Goal: Find specific page/section: Find specific page/section

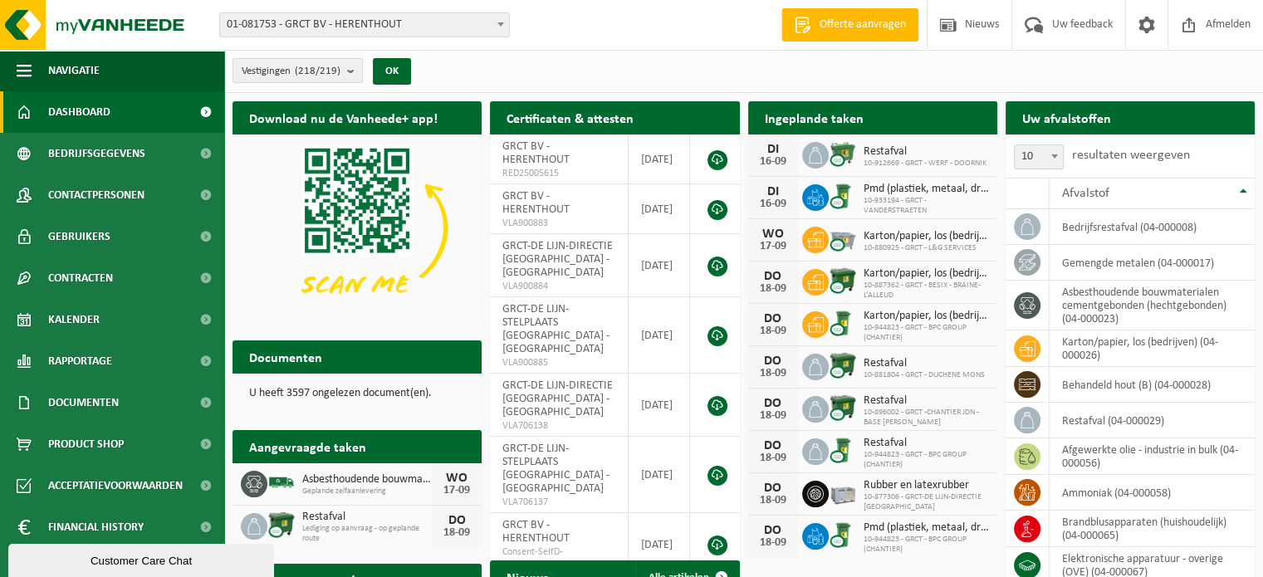
click at [501, 24] on b at bounding box center [500, 24] width 7 height 4
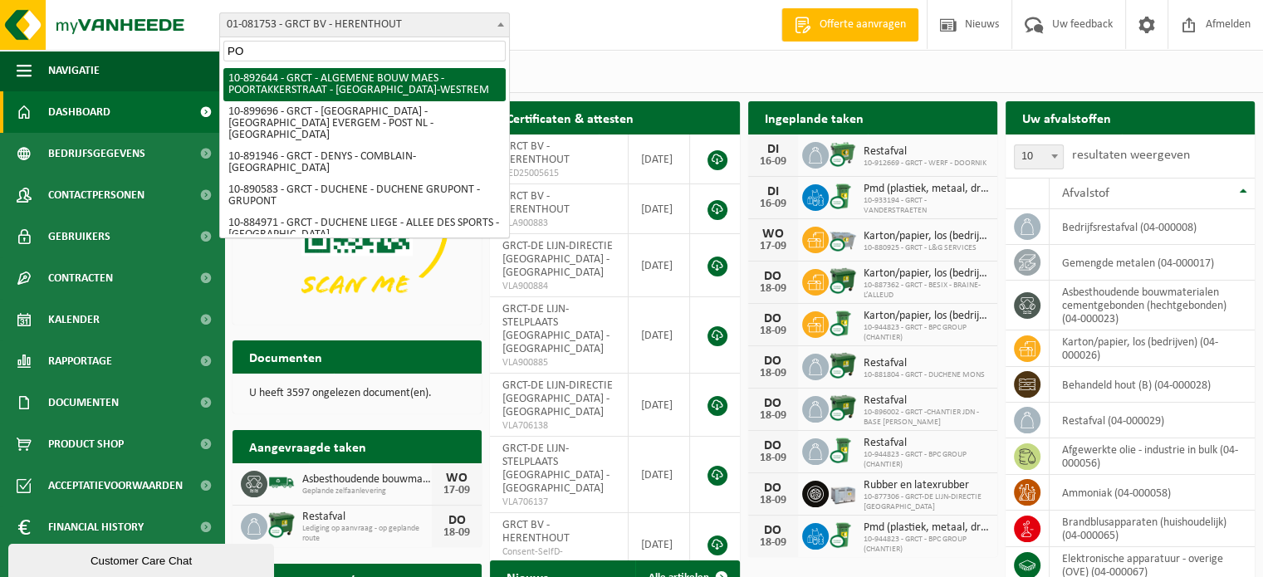
type input "POL"
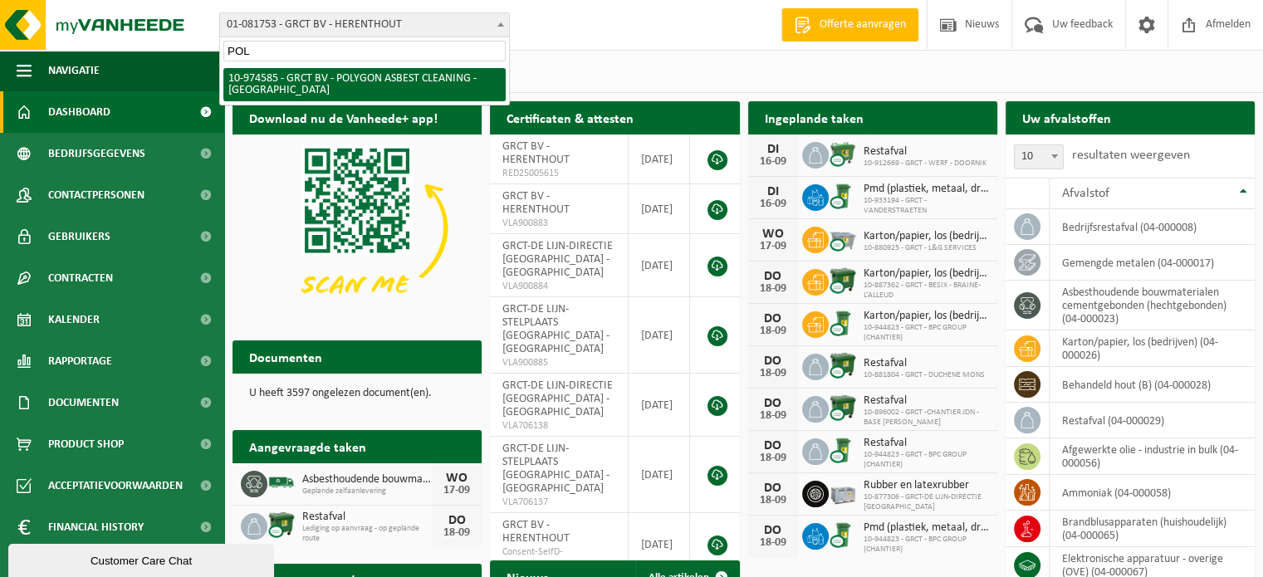
drag, startPoint x: 261, startPoint y: 51, endPoint x: 226, endPoint y: 50, distance: 35.7
click at [226, 50] on input "POL" at bounding box center [364, 51] width 282 height 21
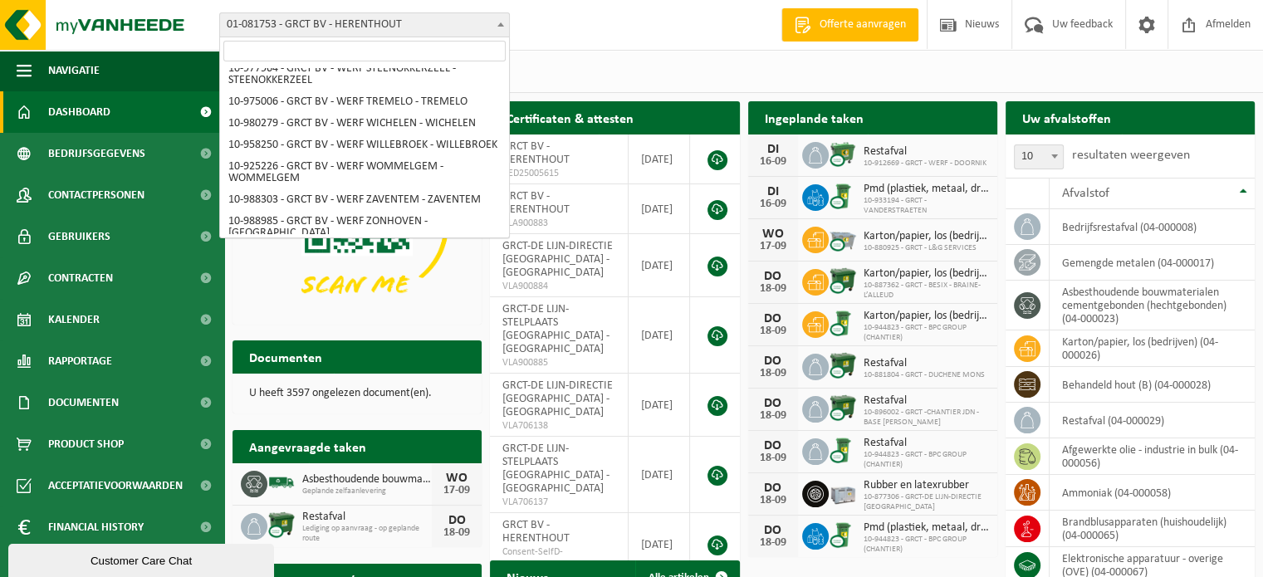
scroll to position [5712, 0]
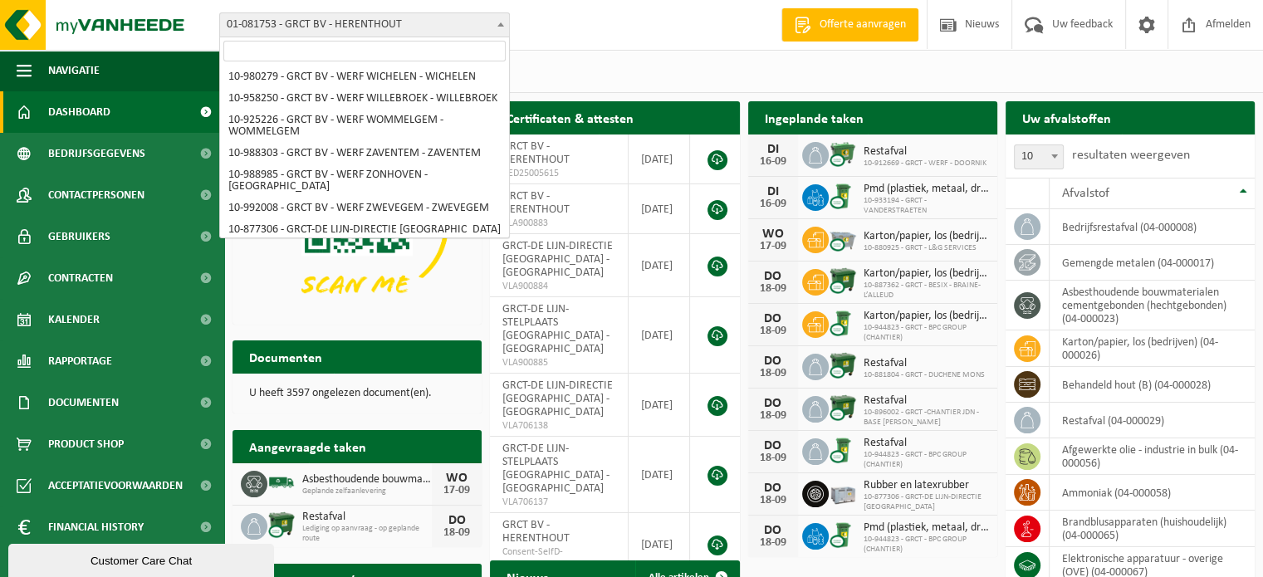
click at [621, 44] on div "Vestiging: 01-081753 - GRCT BV - HERENTHOUT 10-965551 - GRCT - ALG. ONDERNEMING…" at bounding box center [631, 25] width 1263 height 51
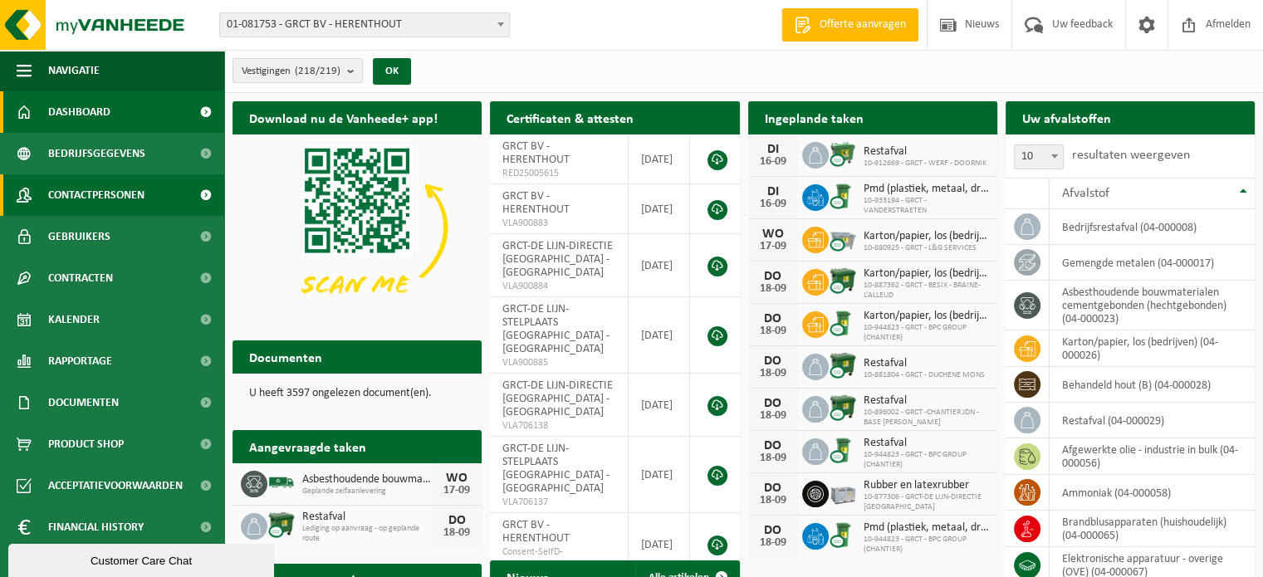
click at [136, 192] on span "Contactpersonen" at bounding box center [96, 195] width 96 height 42
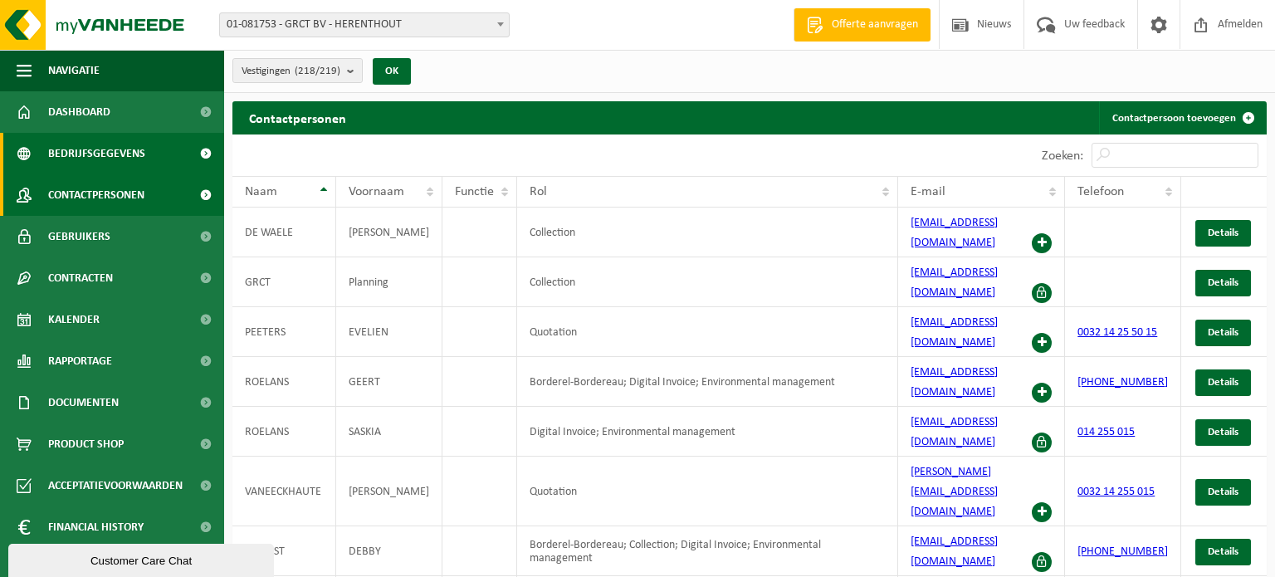
click at [133, 169] on span "Bedrijfsgegevens" at bounding box center [96, 154] width 97 height 42
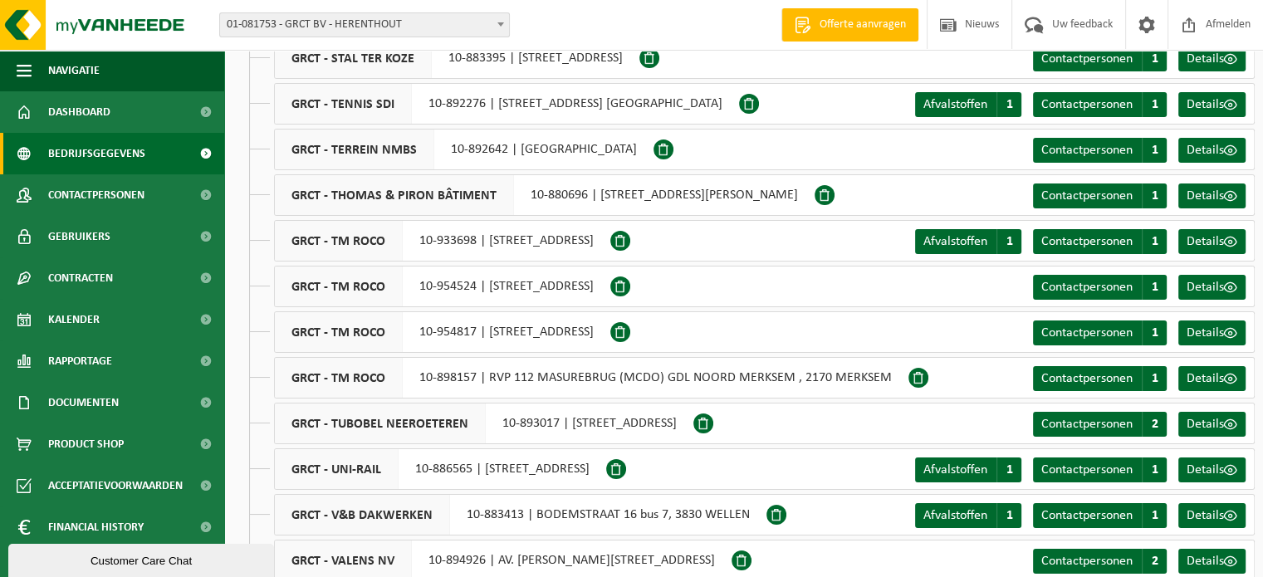
scroll to position [6184, 0]
